Goal: Task Accomplishment & Management: Manage account settings

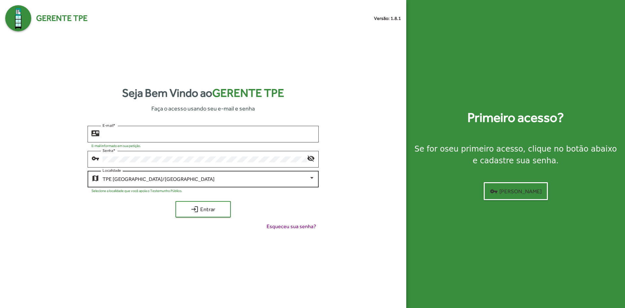
type input "**********"
click at [310, 181] on div "TPE [GEOGRAPHIC_DATA]/[GEOGRAPHIC_DATA]" at bounding box center [209, 179] width 212 height 6
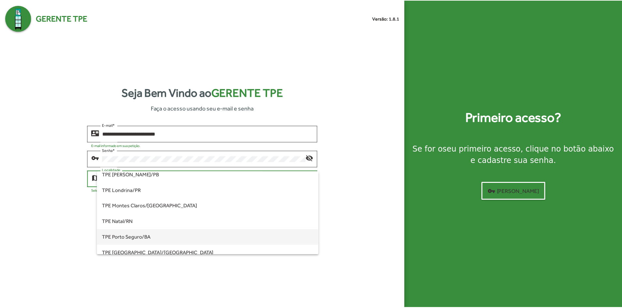
scroll to position [20, 0]
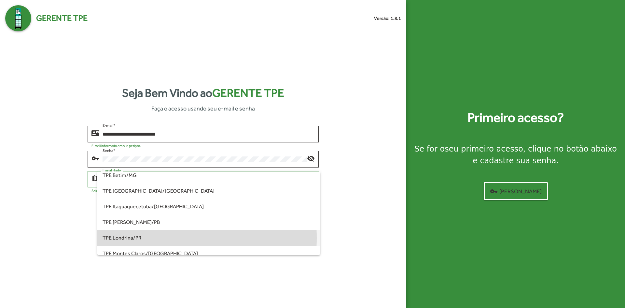
click at [143, 238] on span "TPE Londrina/PR" at bounding box center [209, 238] width 212 height 16
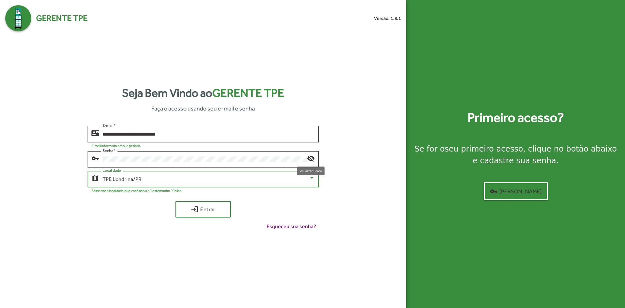
click at [312, 160] on mat-icon "visibility_off" at bounding box center [311, 158] width 8 height 8
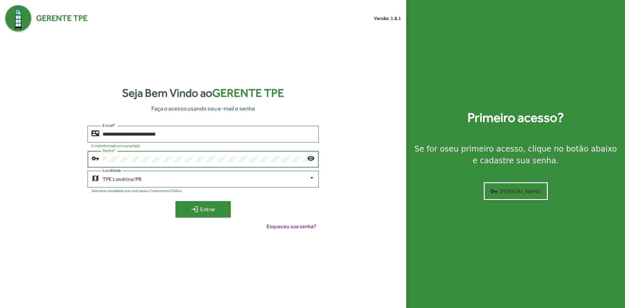
click at [207, 216] on button "login Entrar" at bounding box center [203, 209] width 55 height 16
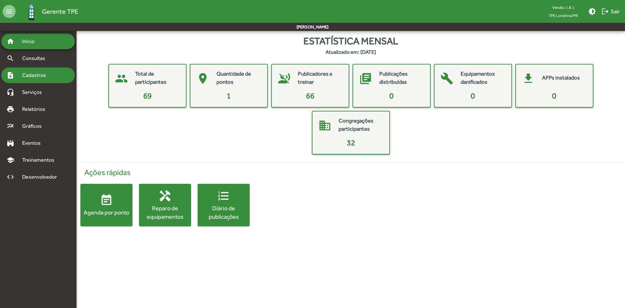
click at [49, 80] on div "note_add Cadastros" at bounding box center [38, 75] width 74 height 16
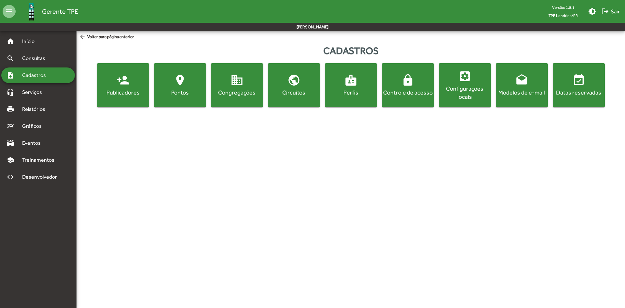
click at [198, 98] on button "location_on [GEOGRAPHIC_DATA]" at bounding box center [180, 85] width 52 height 44
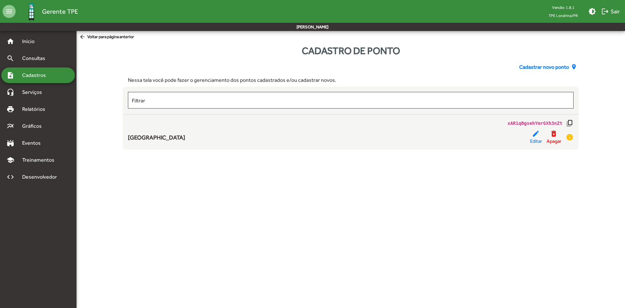
click at [546, 69] on span "Cadastrar novo ponto" at bounding box center [545, 67] width 50 height 8
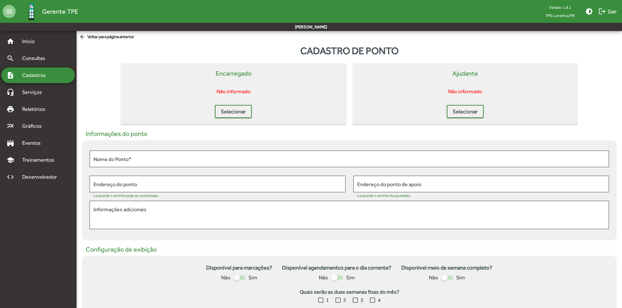
click at [83, 37] on mat-icon "arrow_back" at bounding box center [83, 37] width 8 height 7
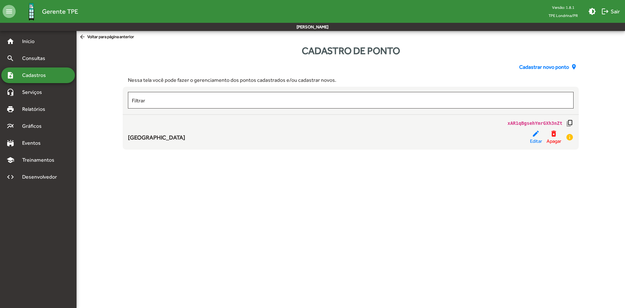
click at [541, 66] on span "Cadastrar novo ponto" at bounding box center [545, 67] width 50 height 8
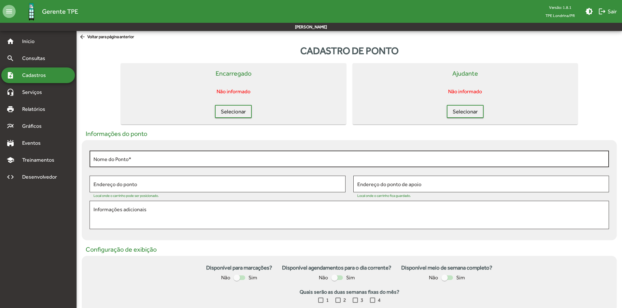
click at [227, 155] on div "Nome do Ponto *" at bounding box center [349, 158] width 512 height 18
type input "********"
click at [237, 110] on span "Selecionar" at bounding box center [233, 112] width 25 height 12
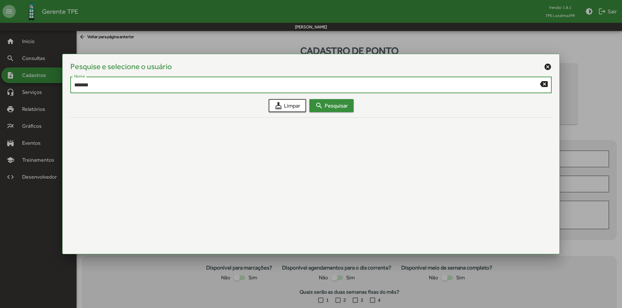
click at [326, 107] on span "search Pesquisar" at bounding box center [331, 106] width 33 height 12
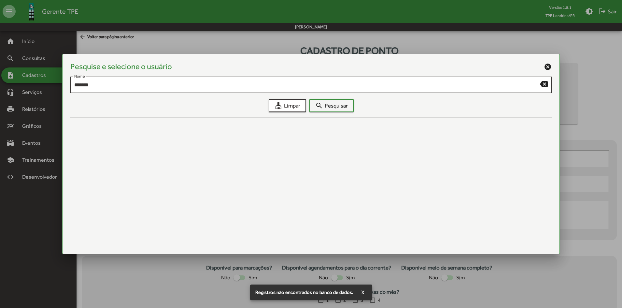
click at [461, 87] on input "*******" at bounding box center [307, 85] width 466 height 6
type input "*******"
click at [298, 111] on span "cleaning_services Limpar" at bounding box center [288, 106] width 26 height 12
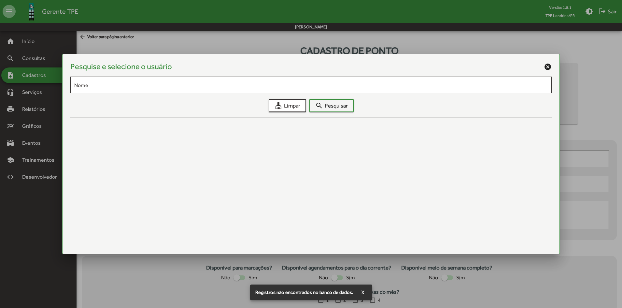
click at [548, 68] on mat-icon "cancel" at bounding box center [548, 67] width 8 height 8
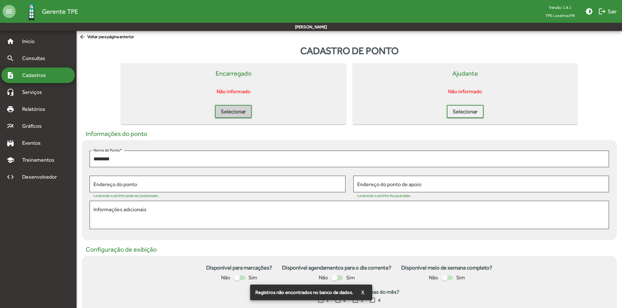
click at [65, 79] on div "note_add Cadastros" at bounding box center [38, 75] width 74 height 16
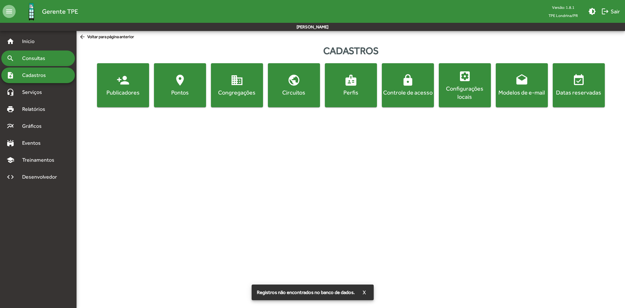
click at [41, 59] on span "Consultas" at bounding box center [36, 58] width 36 height 8
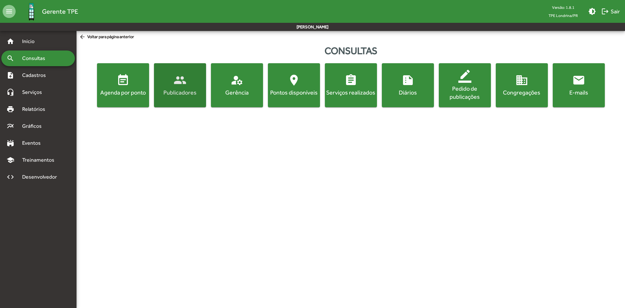
click at [188, 98] on button "people Publicadores" at bounding box center [180, 85] width 52 height 44
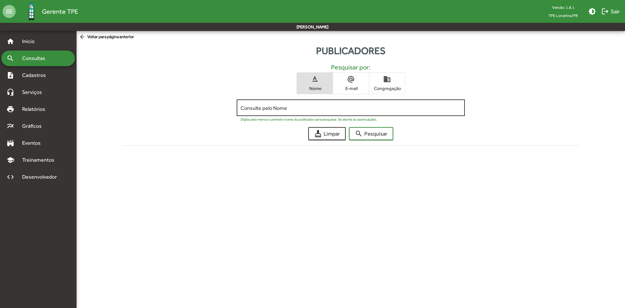
click at [297, 106] on input "Consulte pelo Nome" at bounding box center [351, 108] width 220 height 6
type input "*******"
click at [349, 127] on button "search Pesquisar" at bounding box center [371, 133] width 44 height 13
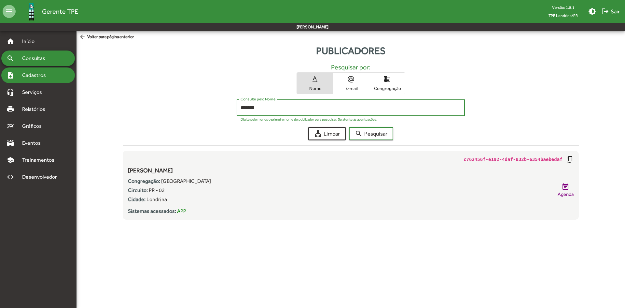
click at [53, 76] on span "Cadastros" at bounding box center [36, 75] width 36 height 8
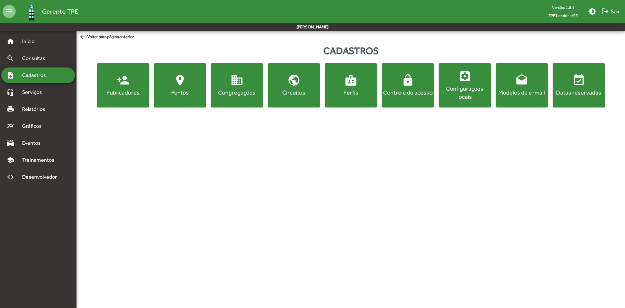
click at [164, 92] on div "Pontos" at bounding box center [180, 92] width 50 height 8
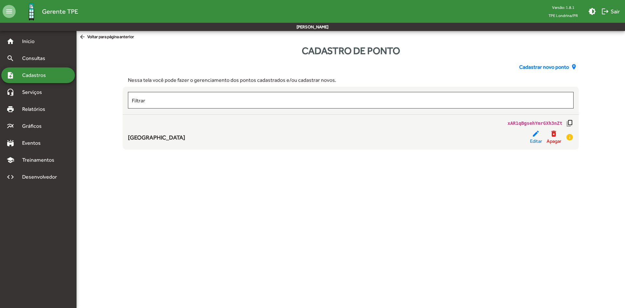
click at [553, 63] on span "Cadastrar novo ponto" at bounding box center [545, 67] width 50 height 8
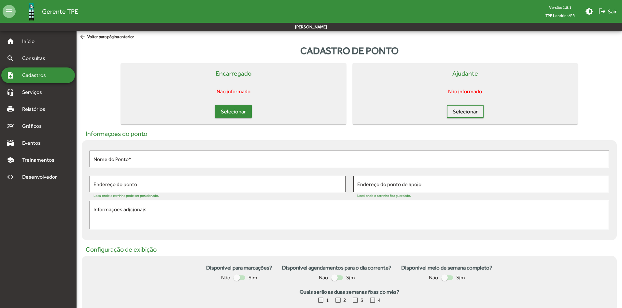
click at [241, 110] on span "Selecionar" at bounding box center [233, 112] width 25 height 12
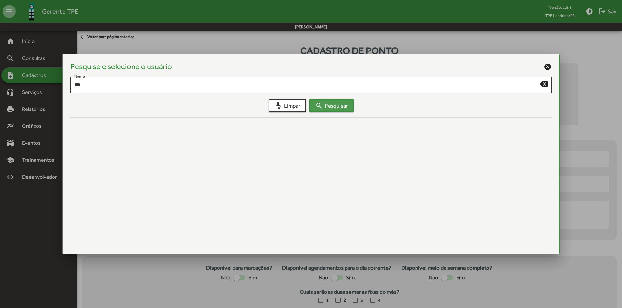
click at [329, 106] on span "search Pesquisar" at bounding box center [331, 106] width 33 height 12
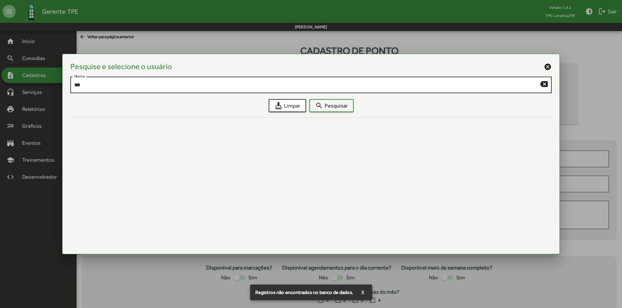
click at [251, 89] on div "*** Nome" at bounding box center [307, 84] width 466 height 18
type input "*"
type input "****"
click at [321, 101] on span "search Pesquisar" at bounding box center [331, 106] width 33 height 12
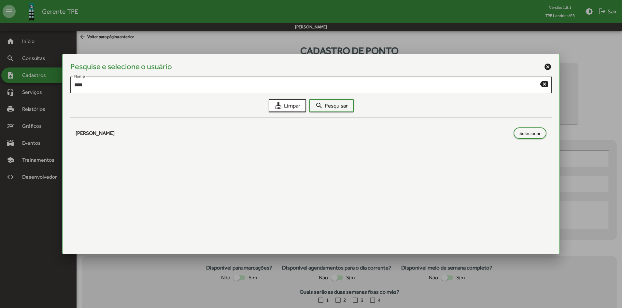
click at [546, 70] on mat-icon "cancel" at bounding box center [548, 67] width 8 height 8
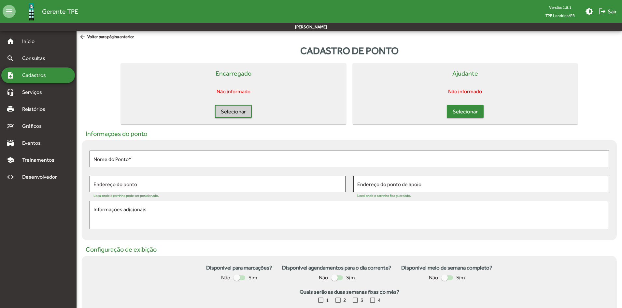
click at [474, 114] on span "Selecionar" at bounding box center [465, 112] width 25 height 12
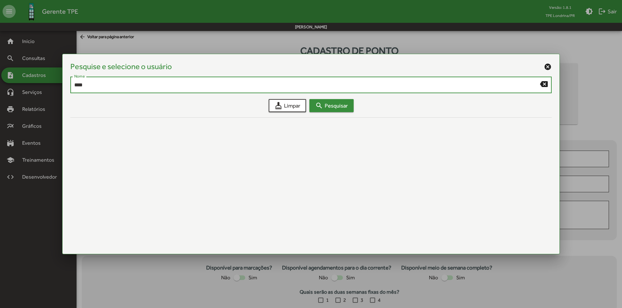
type input "****"
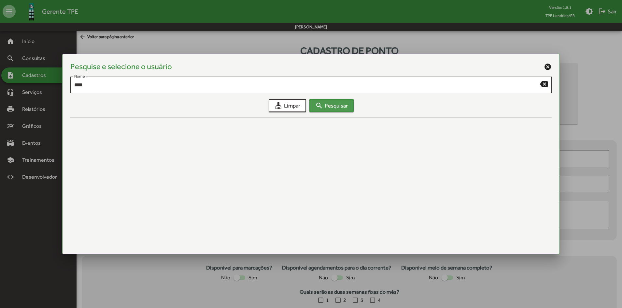
click at [348, 111] on button "search Pesquisar" at bounding box center [331, 105] width 44 height 13
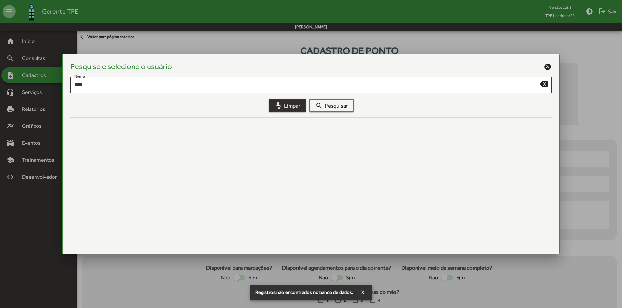
click at [292, 107] on span "cleaning_services Limpar" at bounding box center [288, 106] width 26 height 12
click at [550, 69] on mat-icon "cancel" at bounding box center [548, 67] width 8 height 8
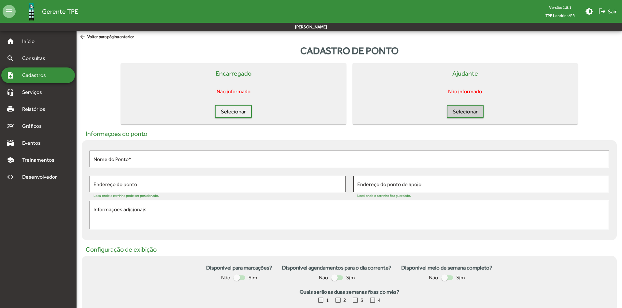
click at [59, 77] on div "note_add Cadastros" at bounding box center [38, 75] width 74 height 16
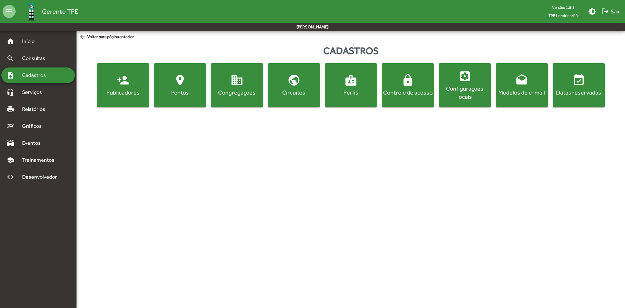
click at [420, 100] on button "lock Controle de acesso" at bounding box center [408, 85] width 52 height 44
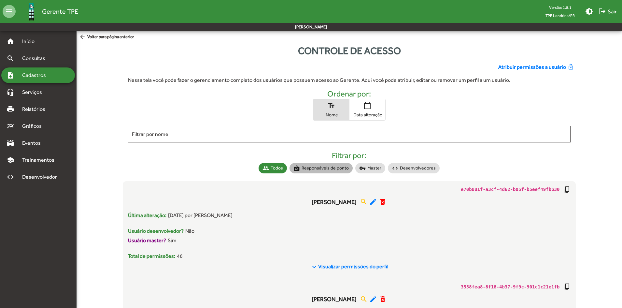
click at [318, 167] on mat-chip "badge Responsáveis de ponto" at bounding box center [321, 168] width 63 height 10
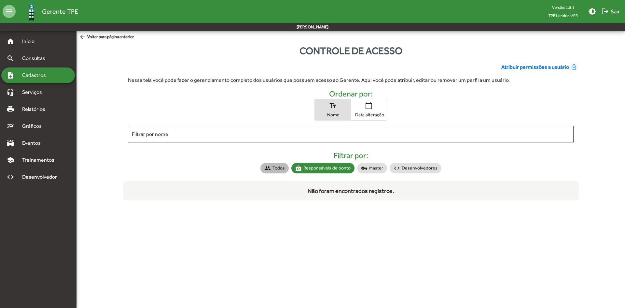
click at [286, 168] on mat-chip "group Todos" at bounding box center [275, 168] width 28 height 10
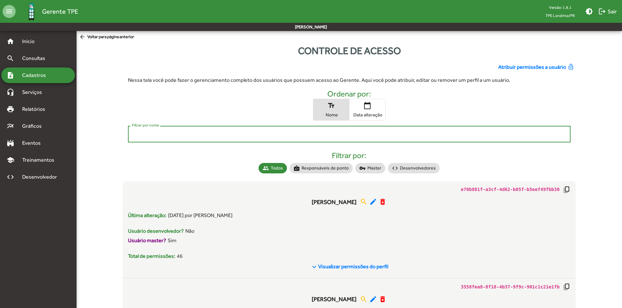
click at [421, 132] on input "Filtrar por nome" at bounding box center [349, 134] width 435 height 6
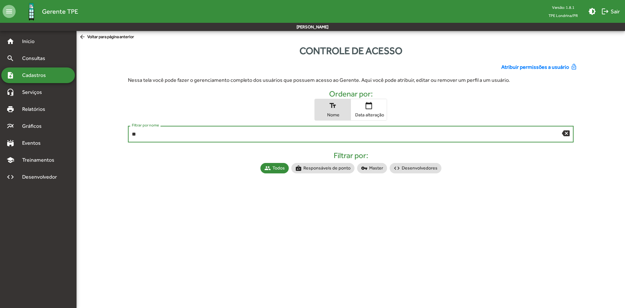
type input "*"
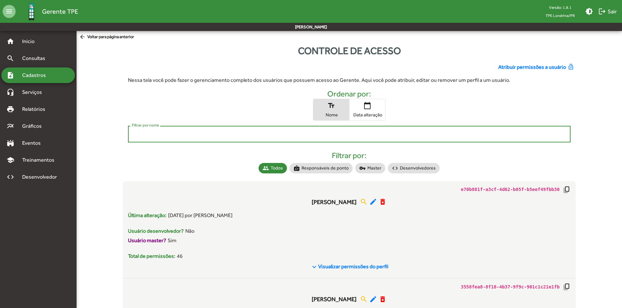
click at [512, 69] on span "Atribuir permissões a usuário" at bounding box center [532, 67] width 68 height 8
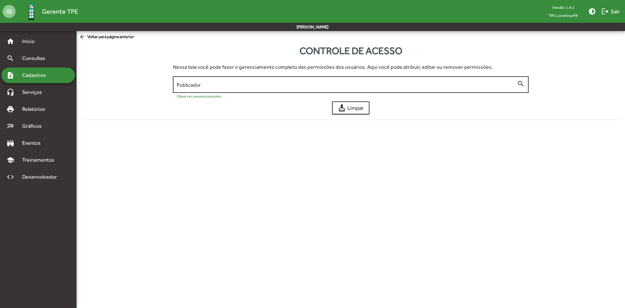
click at [285, 84] on input "Publicador" at bounding box center [347, 85] width 341 height 6
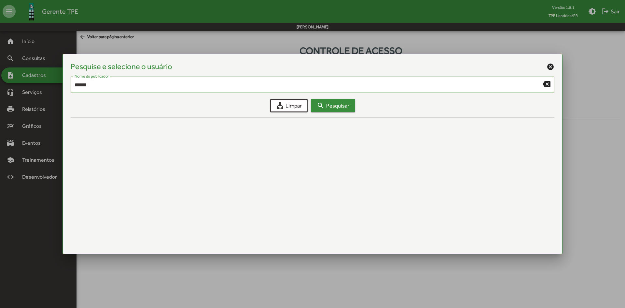
type input "******"
click at [335, 105] on span "search Pesquisar" at bounding box center [333, 106] width 33 height 12
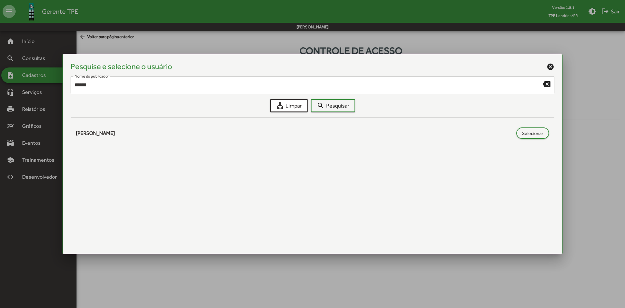
click at [553, 65] on mat-icon "cancel" at bounding box center [551, 67] width 8 height 8
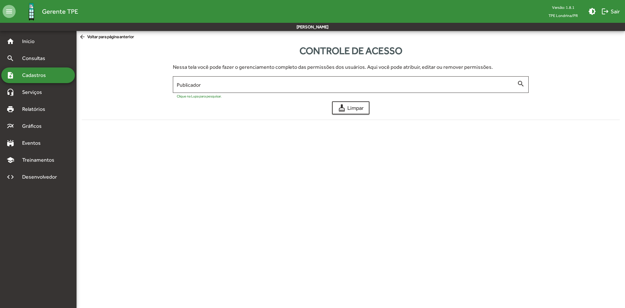
click at [91, 36] on span "arrow_back Voltar para página anterior" at bounding box center [106, 37] width 55 height 7
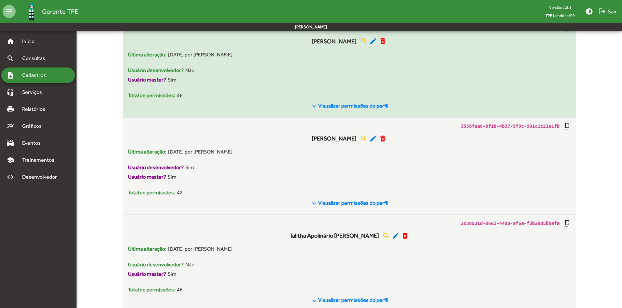
scroll to position [147, 0]
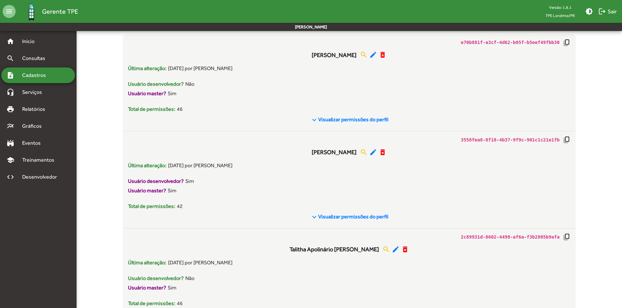
click at [57, 79] on div "note_add Cadastros" at bounding box center [38, 75] width 74 height 16
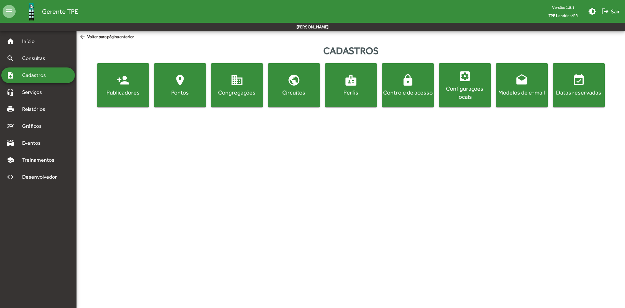
click at [176, 82] on mat-icon "location_on" at bounding box center [180, 80] width 13 height 13
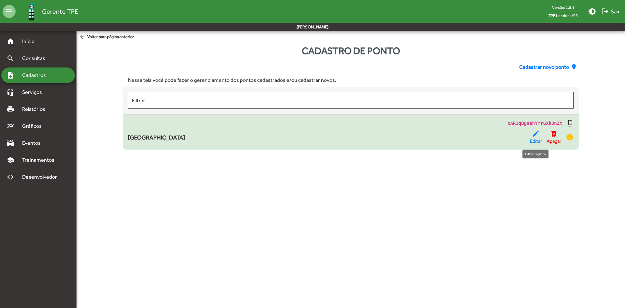
click at [537, 140] on span "Editar" at bounding box center [536, 140] width 12 height 7
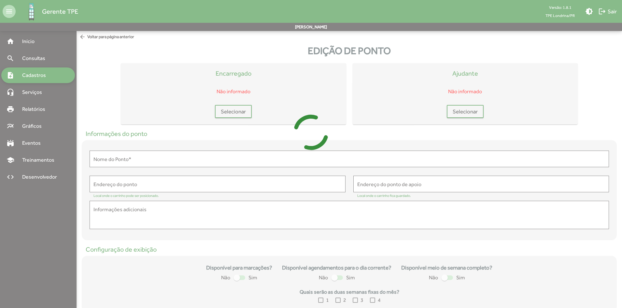
type input "**********"
type textarea "**********"
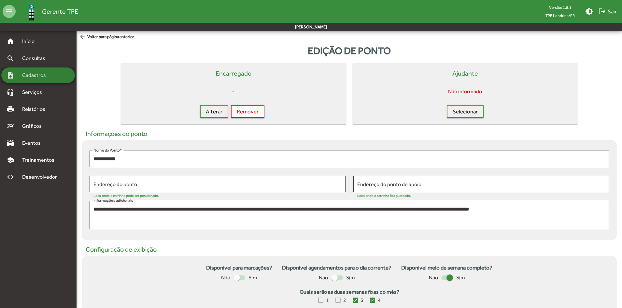
click at [56, 77] on div "note_add Cadastros" at bounding box center [38, 75] width 74 height 16
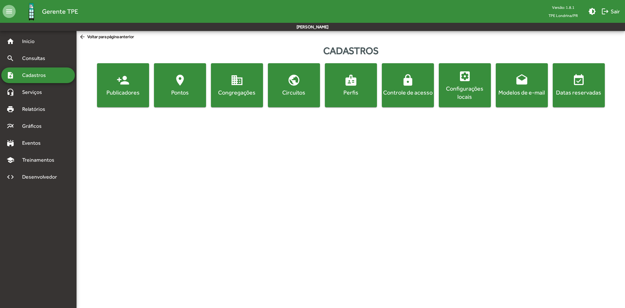
click at [427, 97] on button "lock Controle de acesso" at bounding box center [408, 85] width 52 height 44
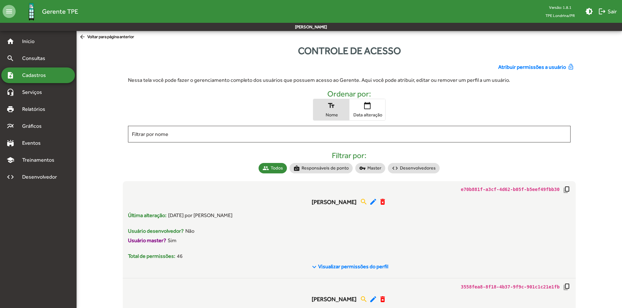
click at [518, 68] on span "Atribuir permissões a usuário" at bounding box center [532, 67] width 68 height 8
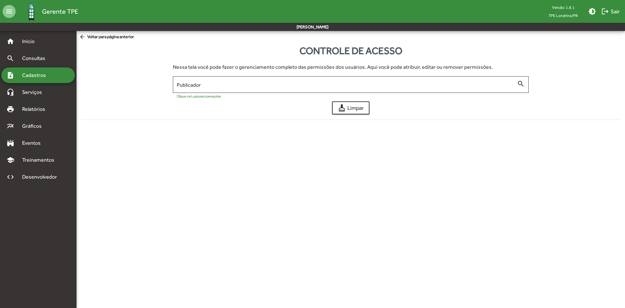
click at [384, 73] on div "Nessa tela você pode fazer o gerenciamento completo das permissões dos usuários…" at bounding box center [351, 79] width 364 height 33
click at [376, 84] on input "Publicador" at bounding box center [347, 85] width 341 height 6
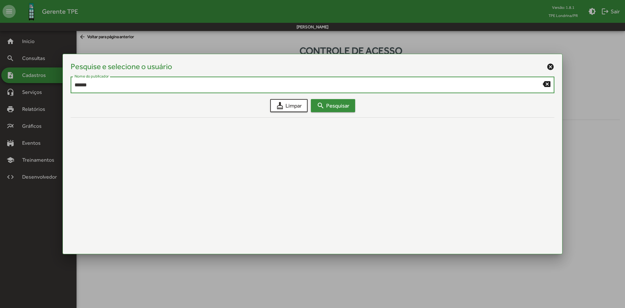
type input "******"
click at [333, 109] on span "search Pesquisar" at bounding box center [333, 106] width 33 height 12
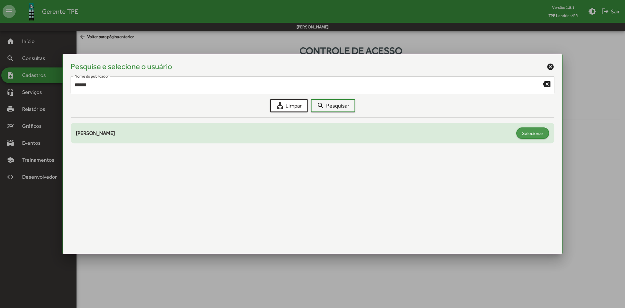
click at [534, 134] on span "Selecionar" at bounding box center [532, 133] width 21 height 12
type input "**********"
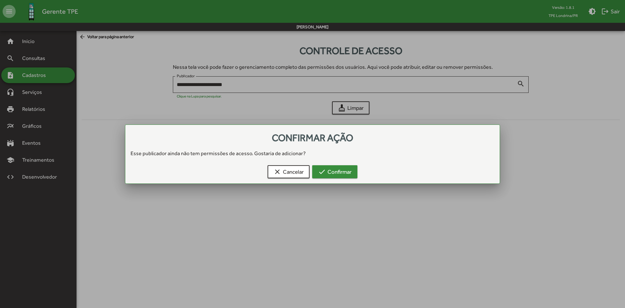
click at [333, 174] on span "check Confirmar" at bounding box center [335, 172] width 34 height 12
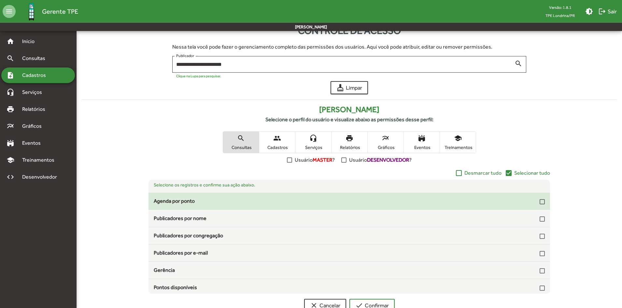
scroll to position [40, 0]
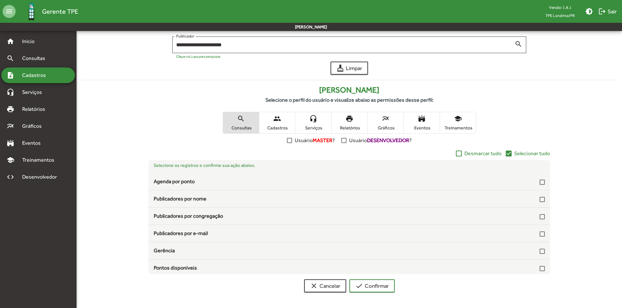
click at [508, 153] on mat-icon "check_box" at bounding box center [509, 154] width 8 height 8
click at [357, 125] on span "Relatórios" at bounding box center [349, 128] width 33 height 6
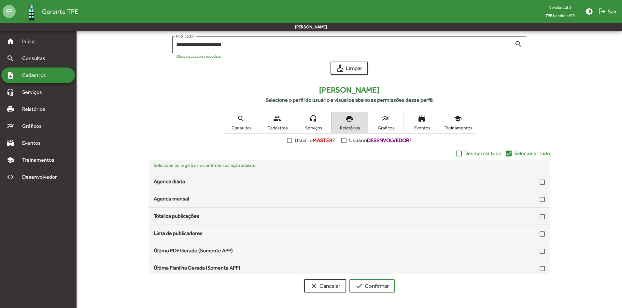
click at [512, 155] on mat-icon "check_box" at bounding box center [509, 154] width 8 height 8
click at [380, 128] on span "Gráficos" at bounding box center [385, 128] width 33 height 6
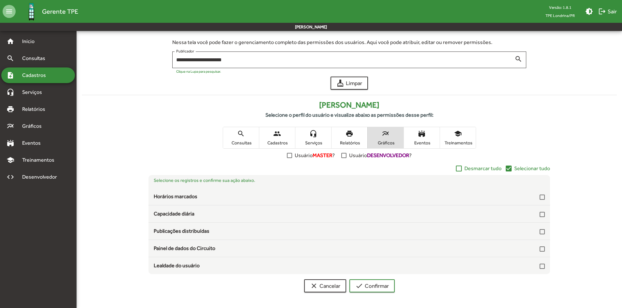
click at [513, 170] on mat-icon "check_box" at bounding box center [509, 168] width 8 height 8
click at [424, 141] on span "Eventos" at bounding box center [422, 143] width 33 height 6
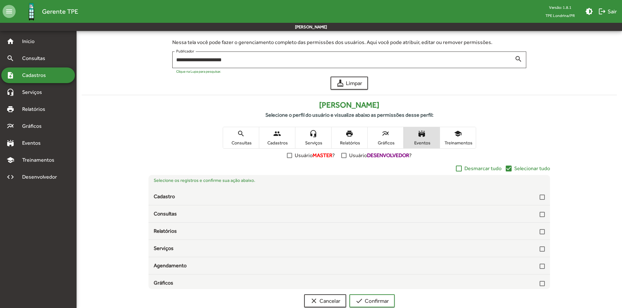
click at [517, 168] on span "Selecionar tudo" at bounding box center [532, 168] width 36 height 8
click at [465, 140] on span "Treinamentos" at bounding box center [458, 143] width 33 height 6
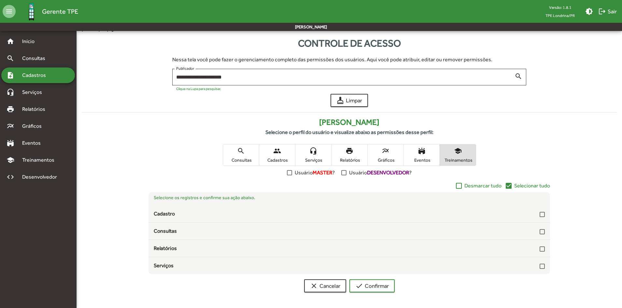
click at [521, 188] on span "Selecionar tudo" at bounding box center [532, 186] width 36 height 8
click at [281, 160] on span "Cadastros" at bounding box center [277, 160] width 33 height 6
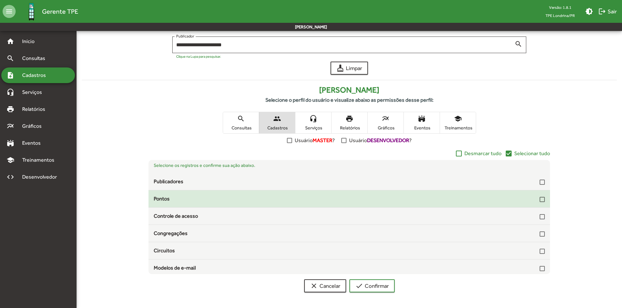
scroll to position [20, 0]
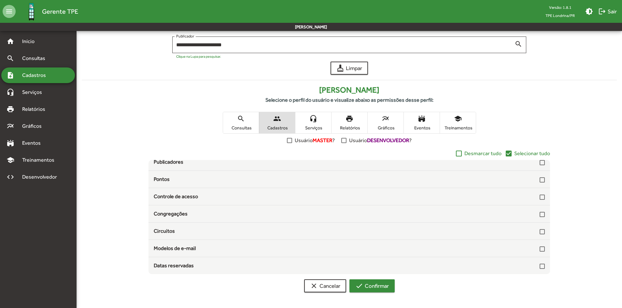
click at [377, 283] on span "check Confirmar" at bounding box center [372, 286] width 34 height 12
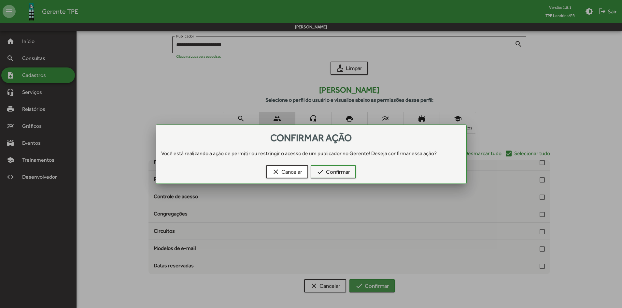
scroll to position [0, 0]
click at [331, 174] on span "check Confirmar" at bounding box center [334, 172] width 34 height 12
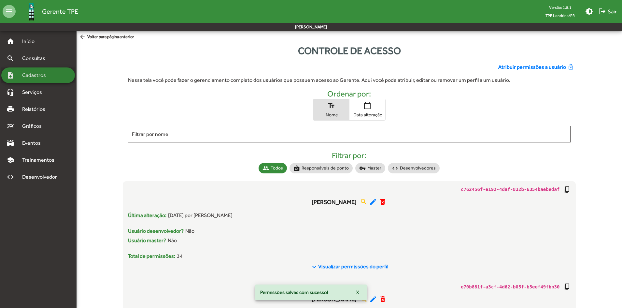
click at [48, 76] on span "Cadastros" at bounding box center [36, 75] width 36 height 8
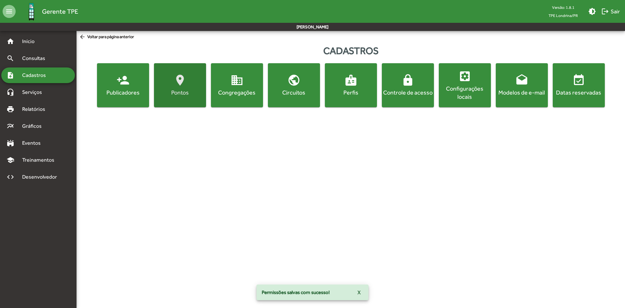
click at [193, 89] on div "Pontos" at bounding box center [180, 92] width 50 height 8
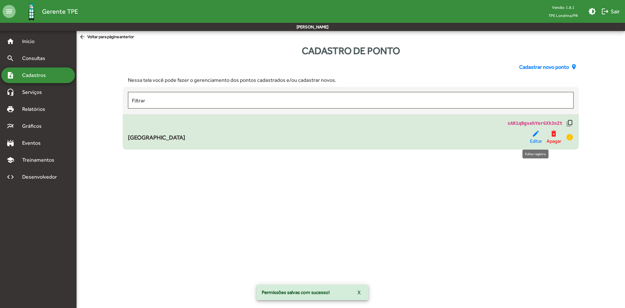
click at [536, 131] on mat-icon "edit" at bounding box center [536, 134] width 8 height 8
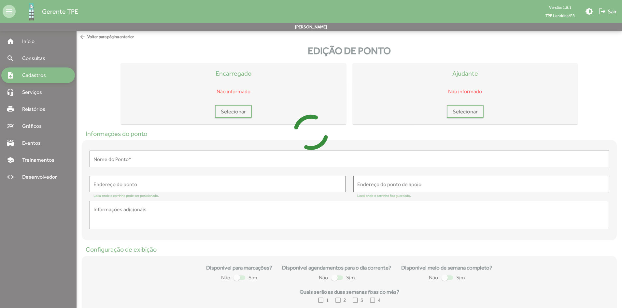
type input "**********"
type textarea "**********"
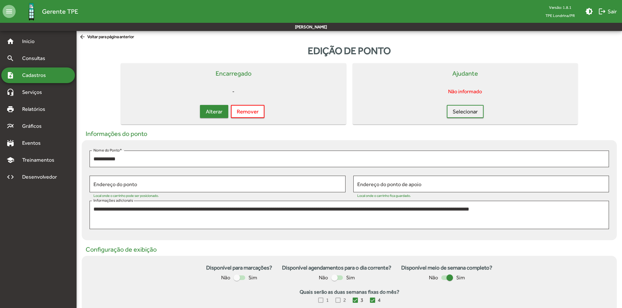
click at [221, 115] on span "Alterar" at bounding box center [214, 112] width 17 height 12
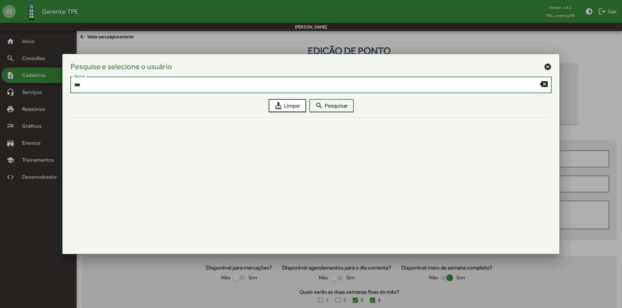
type input "***"
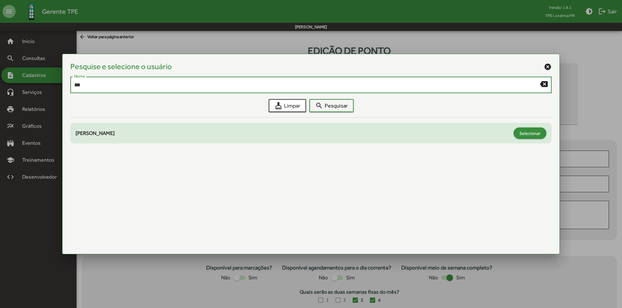
click at [530, 133] on span "Selecionar" at bounding box center [530, 133] width 21 height 12
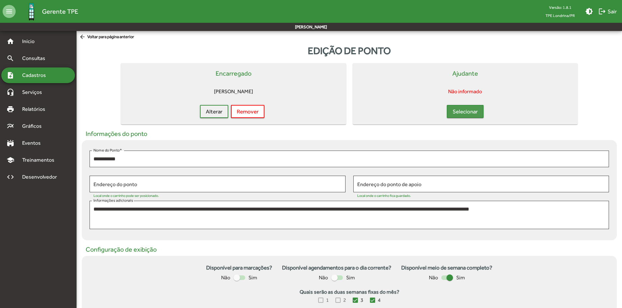
click at [474, 114] on span "Selecionar" at bounding box center [465, 112] width 25 height 12
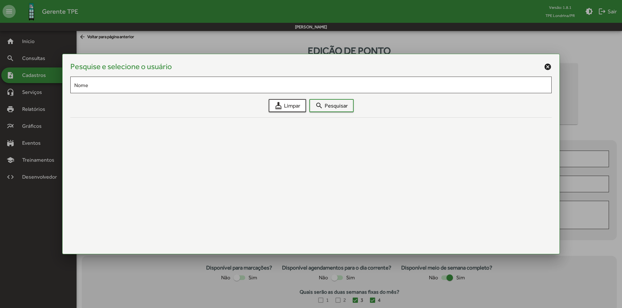
click at [547, 67] on mat-icon "cancel" at bounding box center [548, 67] width 8 height 8
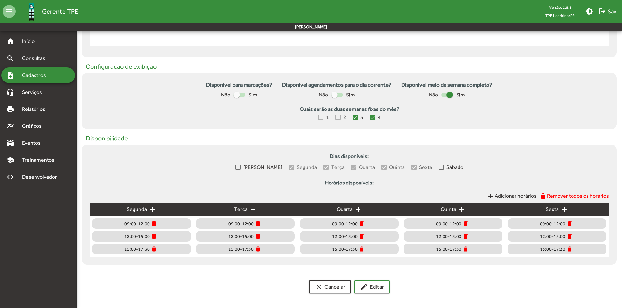
scroll to position [184, 0]
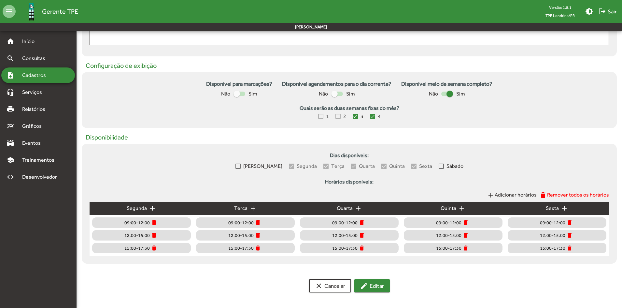
click at [376, 282] on span "edit Editar" at bounding box center [372, 286] width 24 height 12
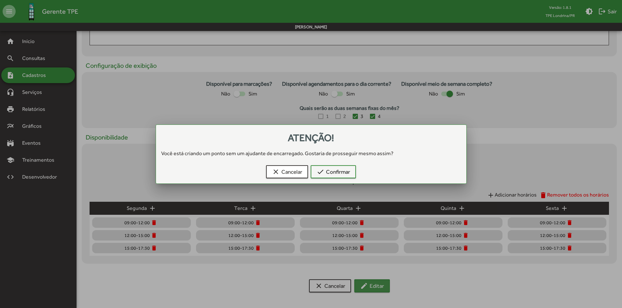
scroll to position [0, 0]
click at [345, 168] on span "check Confirmar" at bounding box center [334, 172] width 34 height 12
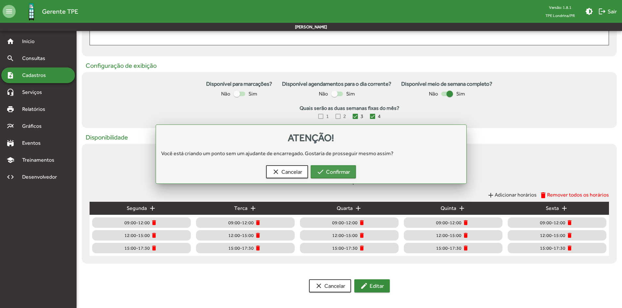
scroll to position [184, 0]
